Goal: Navigation & Orientation: Find specific page/section

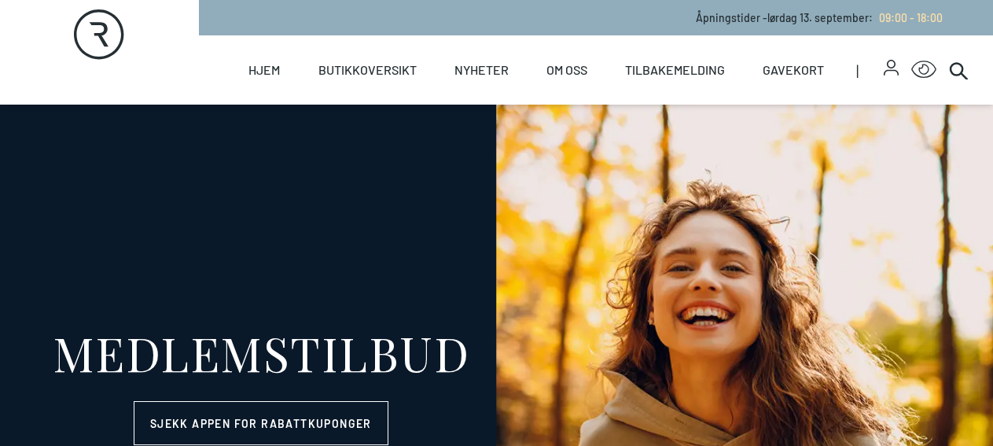
select select "NO"
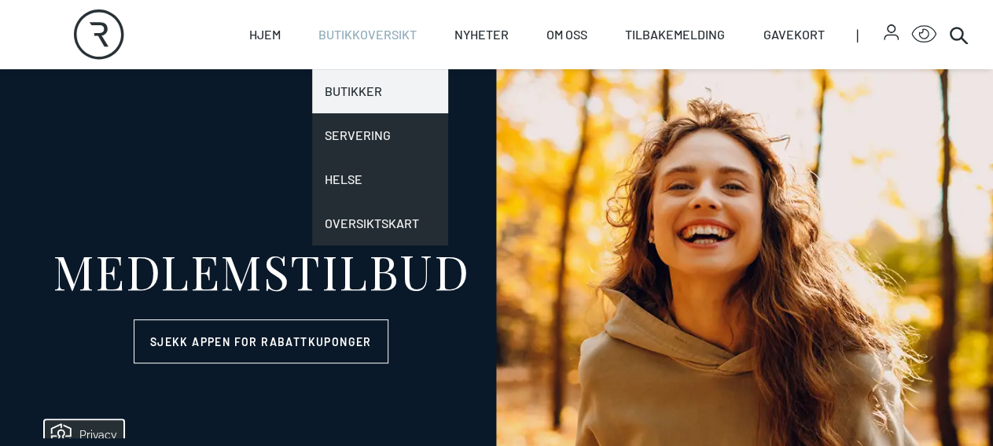
click at [356, 89] on link "Butikker" at bounding box center [380, 91] width 136 height 44
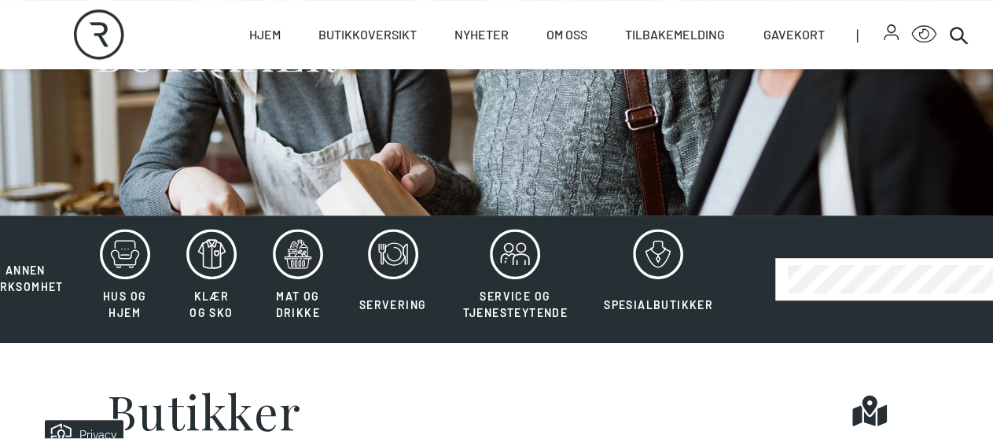
scroll to position [245, 0]
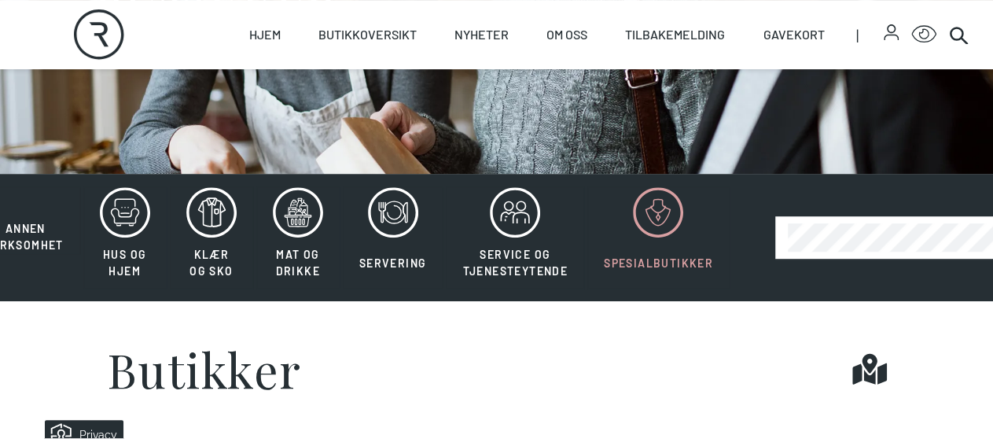
click at [653, 225] on icon at bounding box center [659, 212] width 24 height 26
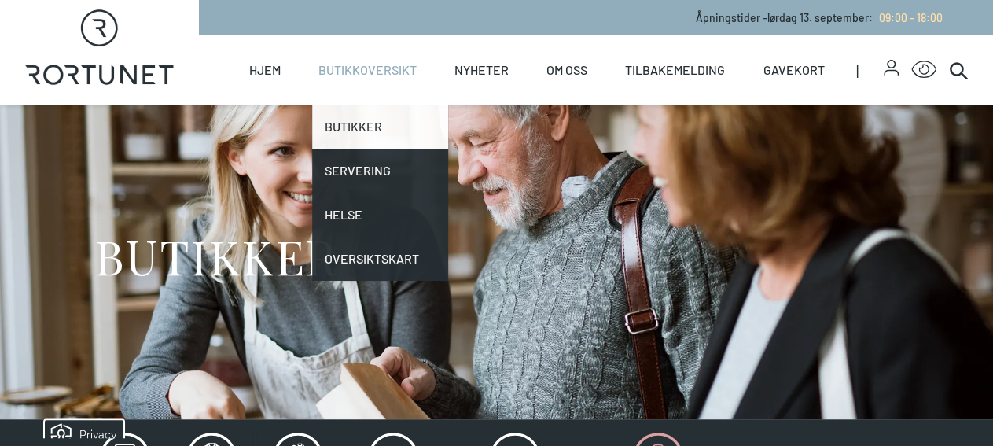
click at [348, 123] on link "Butikker" at bounding box center [380, 127] width 136 height 44
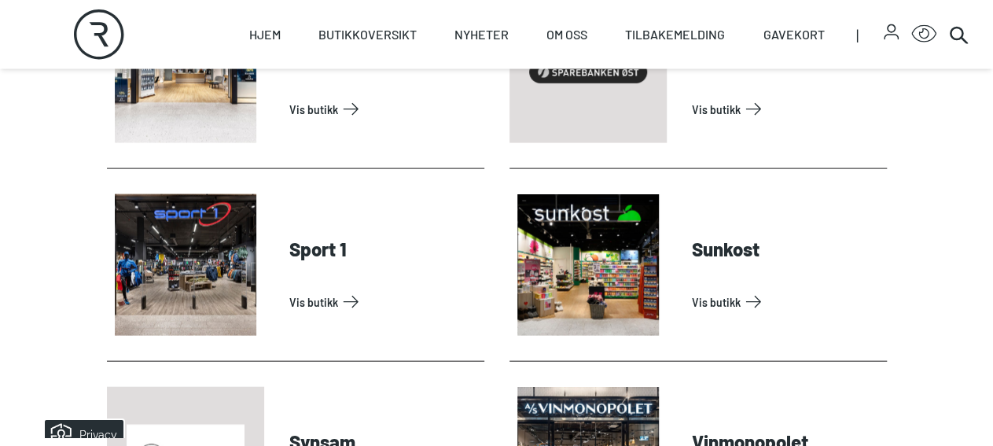
scroll to position [4581, 0]
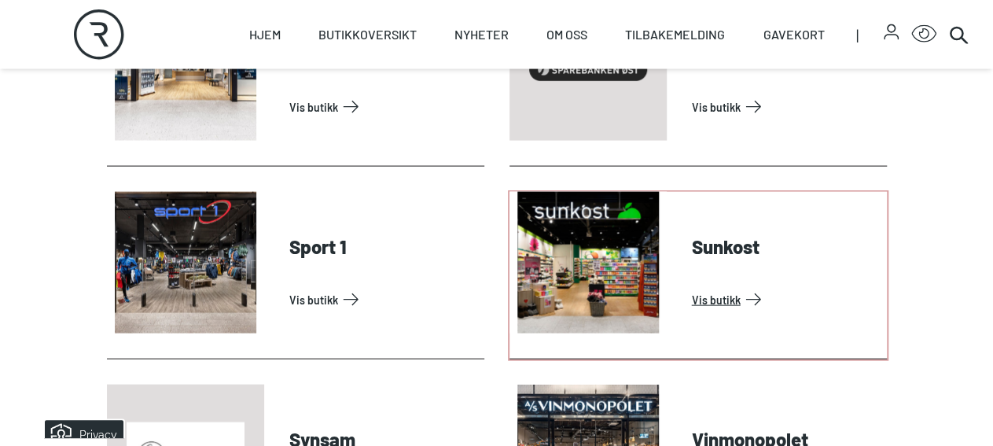
click at [692, 287] on link "Vis butikk" at bounding box center [786, 299] width 189 height 25
